Goal: Check status: Check status

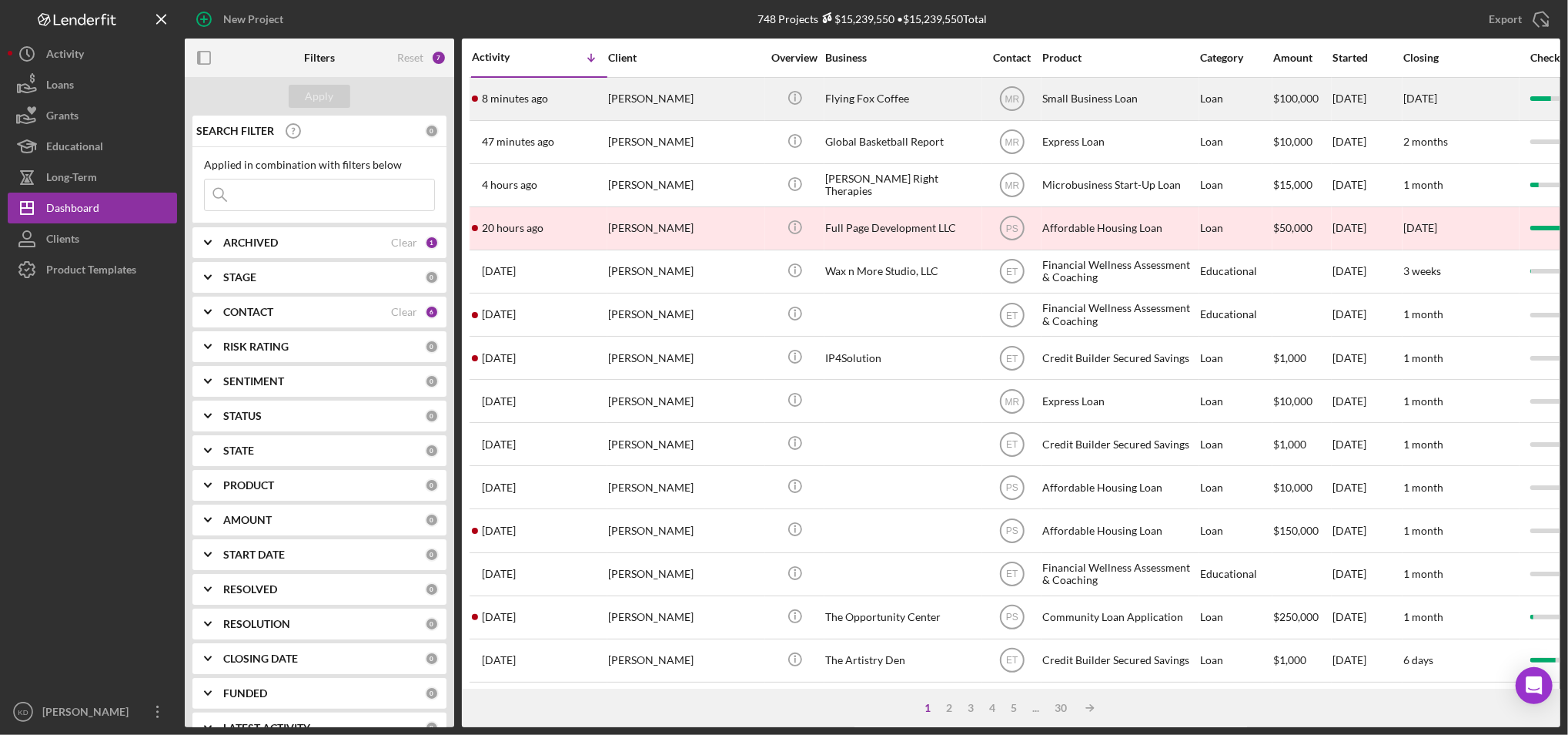
click at [844, 82] on div "Flying Fox Coffee" at bounding box center [903, 99] width 154 height 41
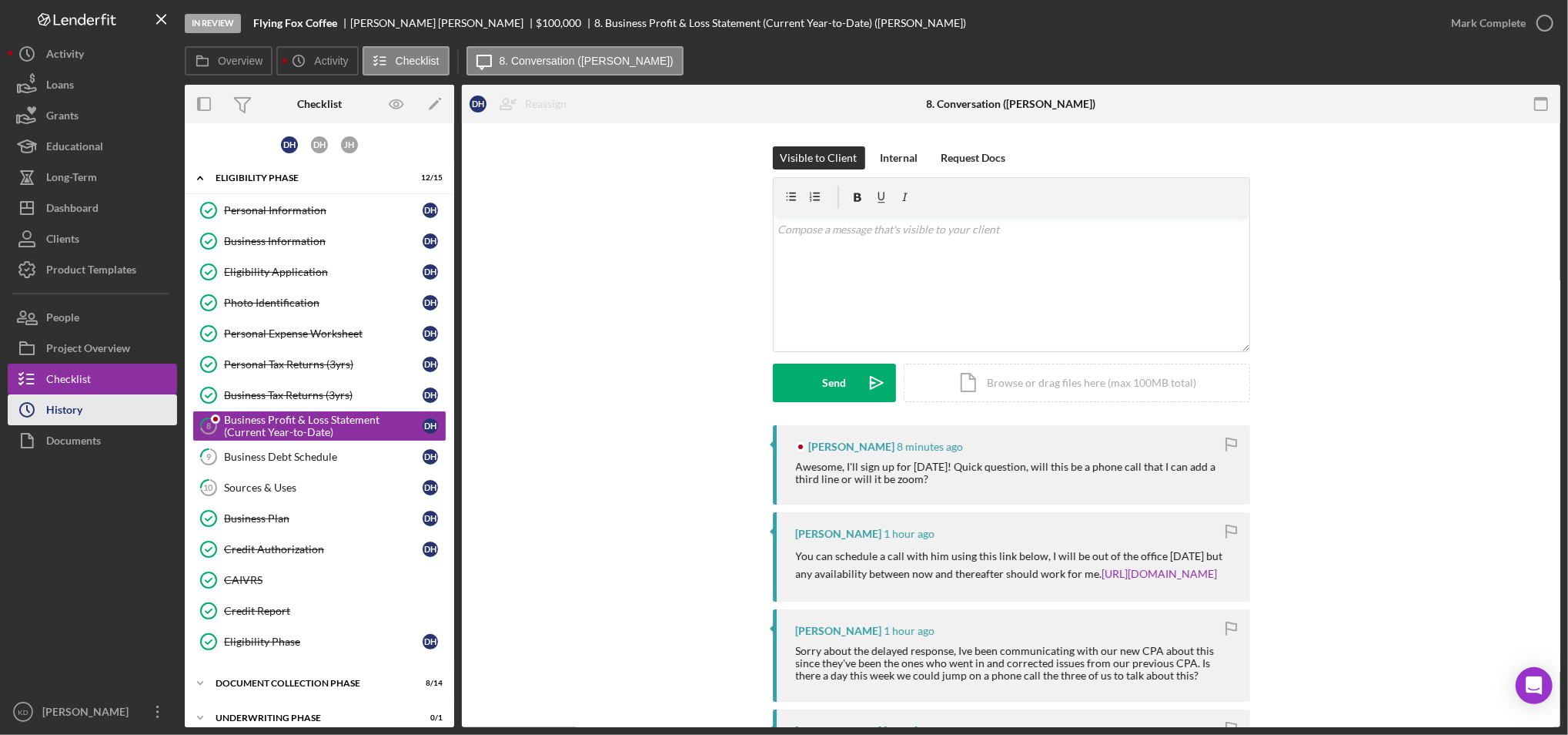
click at [47, 409] on div "History" at bounding box center [64, 411] width 36 height 34
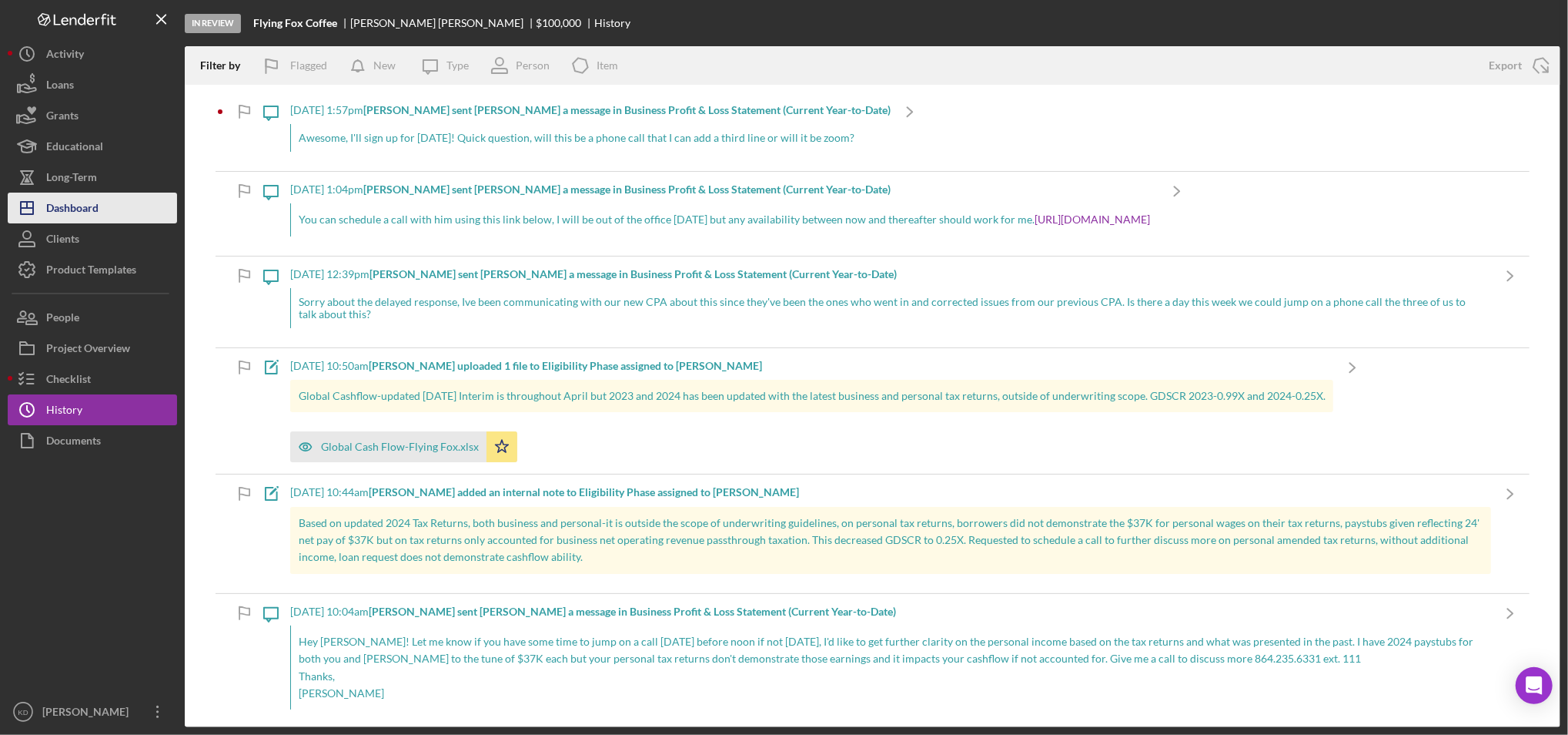
click at [116, 209] on button "Icon/Dashboard Dashboard" at bounding box center [92, 207] width 169 height 31
